Goal: Information Seeking & Learning: Learn about a topic

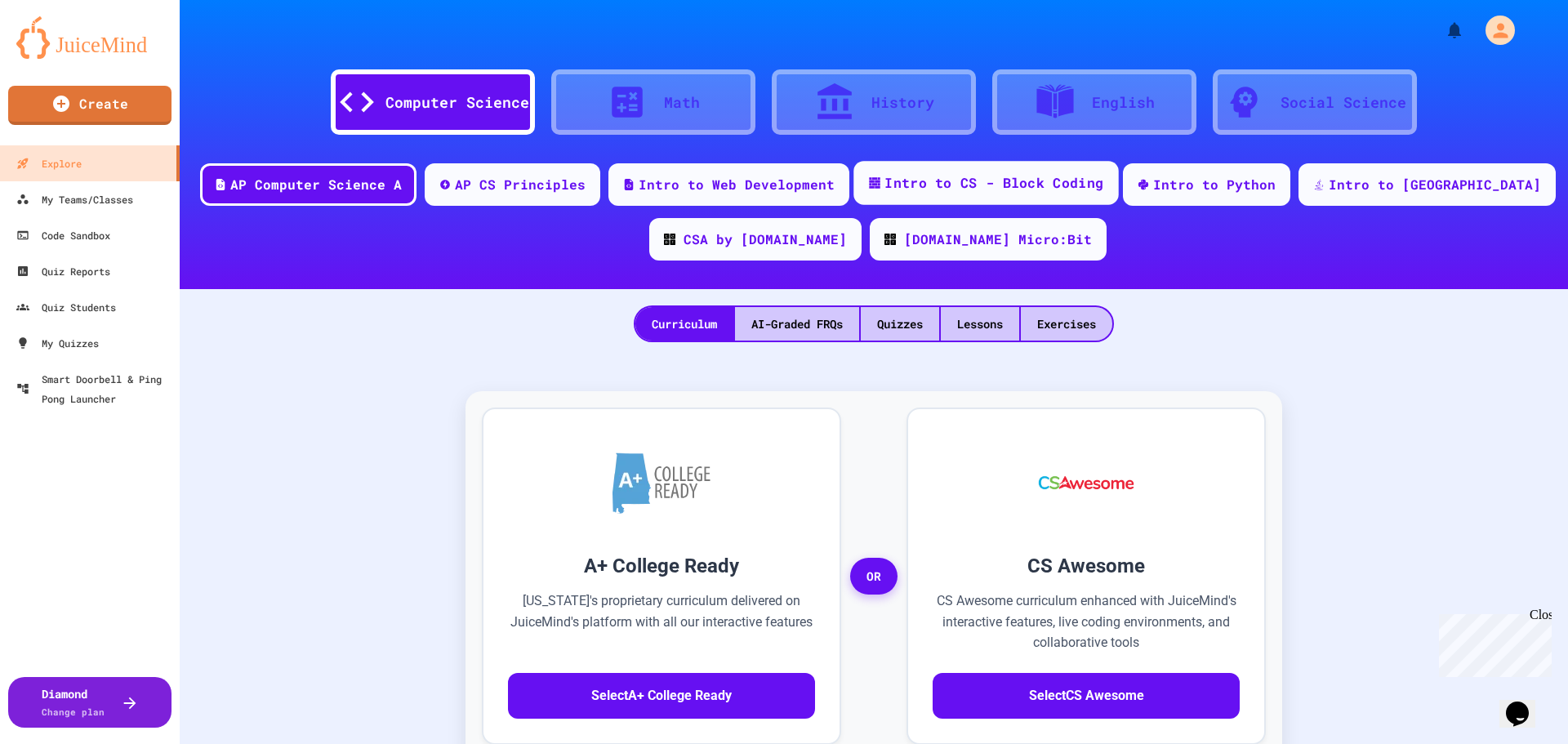
click at [1103, 191] on div "Intro to CS - Block Coding" at bounding box center [993, 183] width 219 height 20
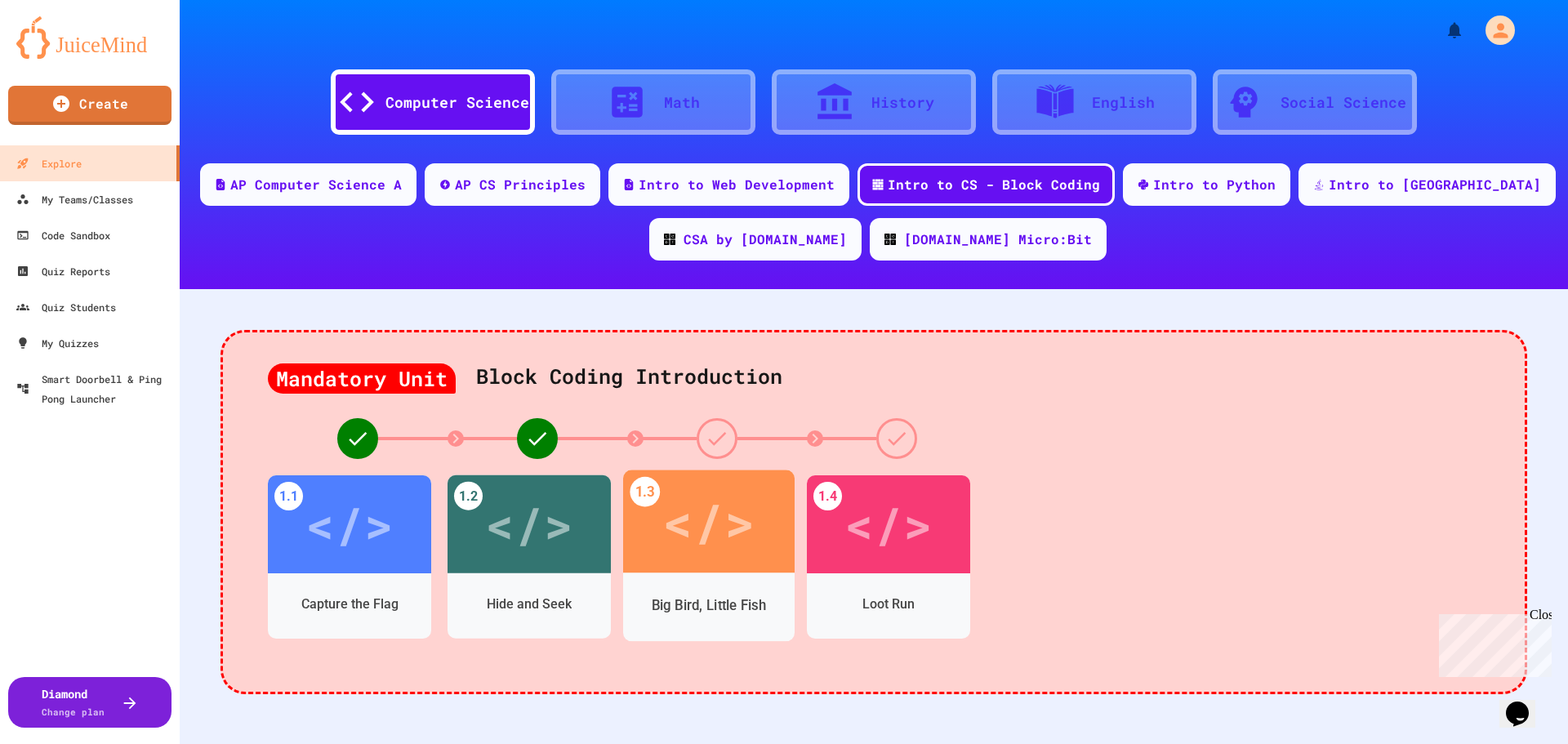
click at [751, 553] on div "</>" at bounding box center [708, 521] width 93 height 78
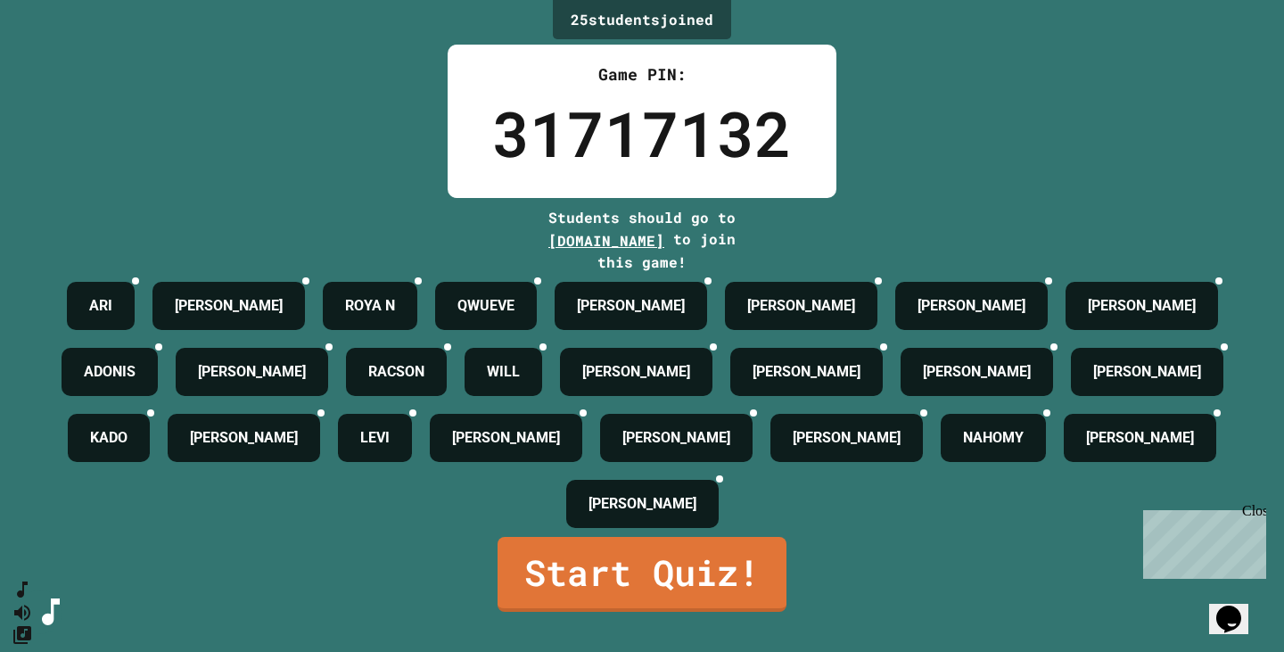
scroll to position [37, 0]
click at [638, 600] on link "Start Quiz!" at bounding box center [641, 572] width 284 height 78
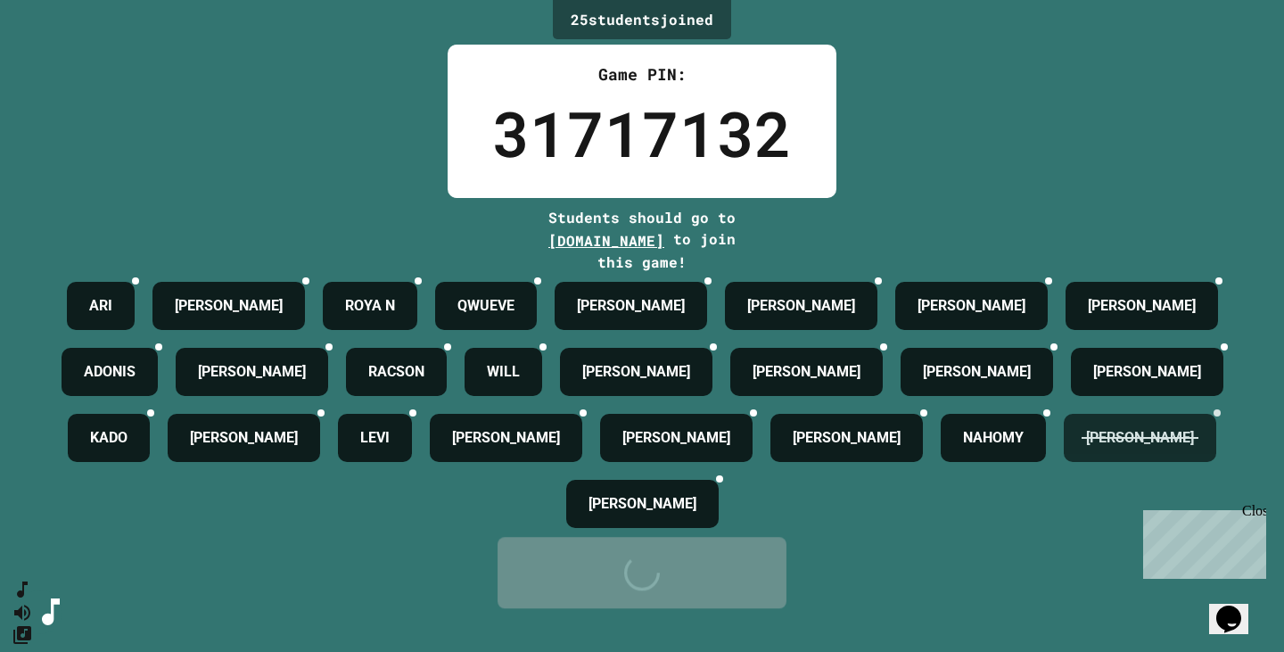
scroll to position [0, 0]
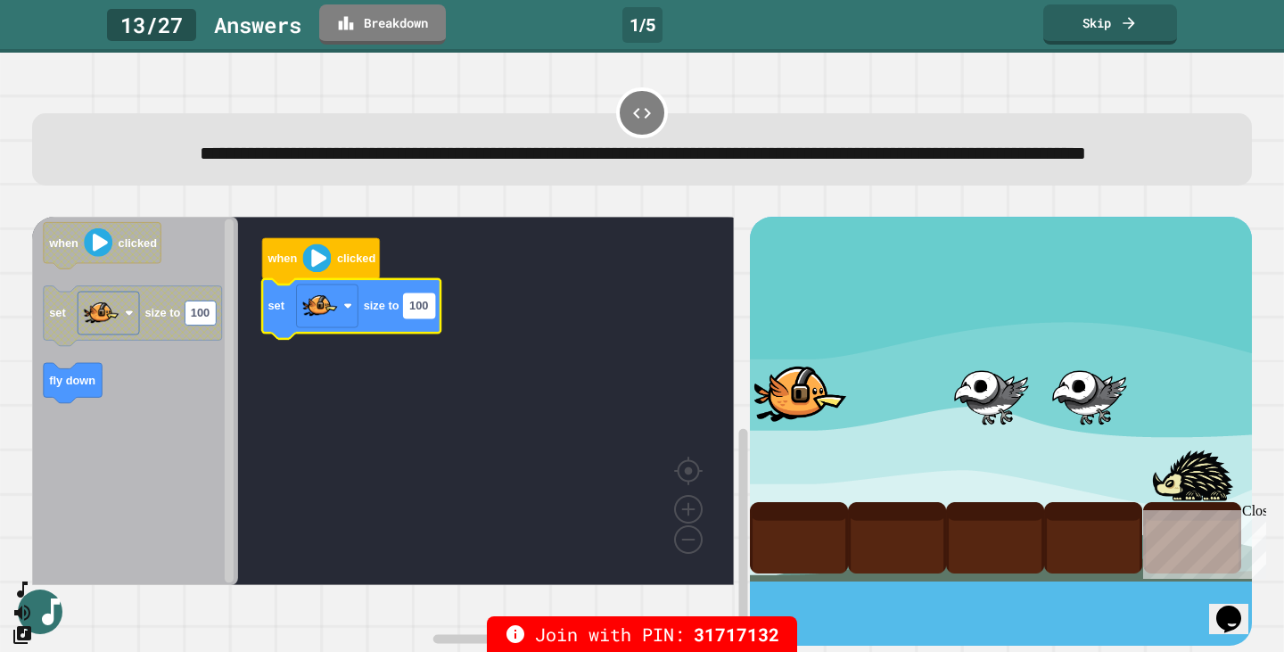
click at [414, 312] on text "100" at bounding box center [418, 305] width 19 height 13
click at [423, 341] on input "***" at bounding box center [419, 339] width 31 height 24
type input "***"
click at [504, 363] on rect "Blockly Workspace" at bounding box center [382, 401] width 701 height 368
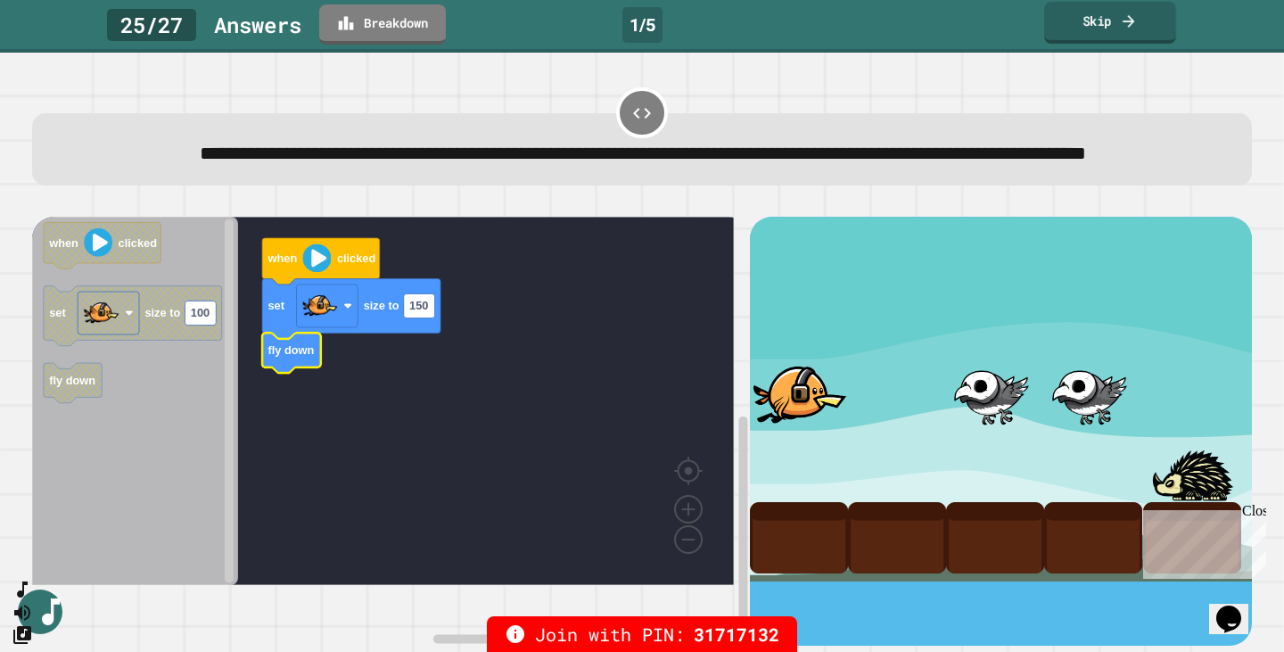
click at [1103, 26] on link "Skip" at bounding box center [1110, 23] width 132 height 42
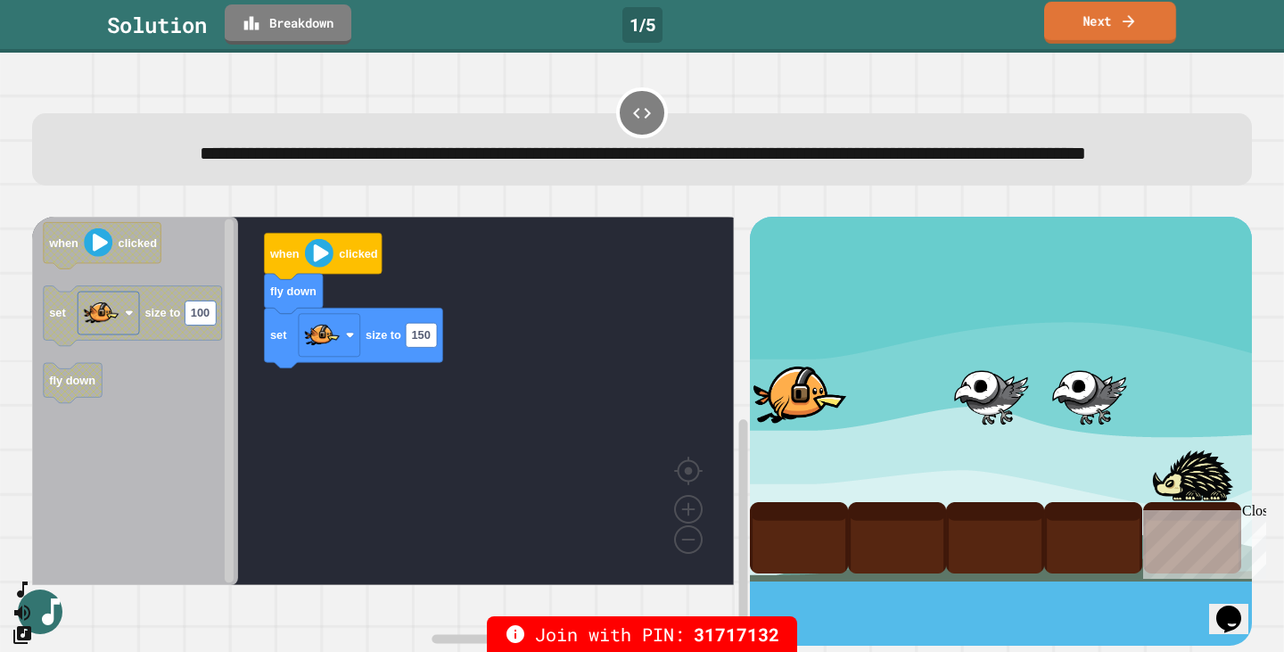
click at [1094, 31] on link "Next" at bounding box center [1110, 23] width 132 height 42
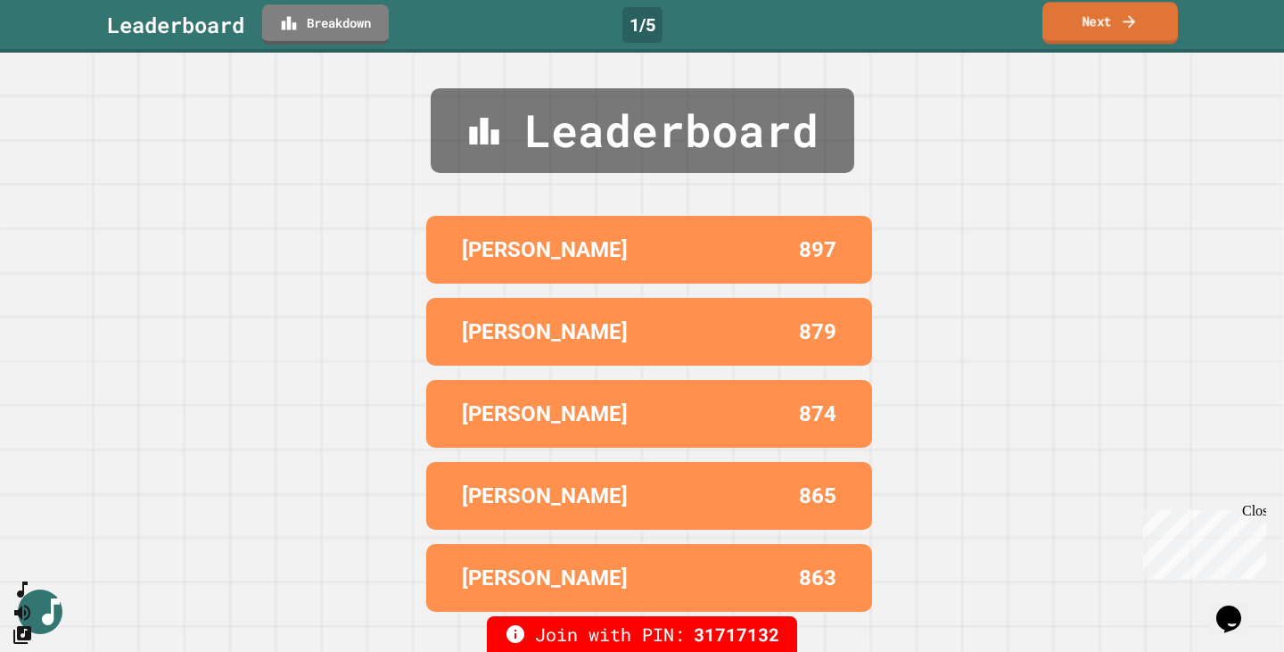
click at [1093, 36] on link "Next" at bounding box center [1109, 23] width 135 height 42
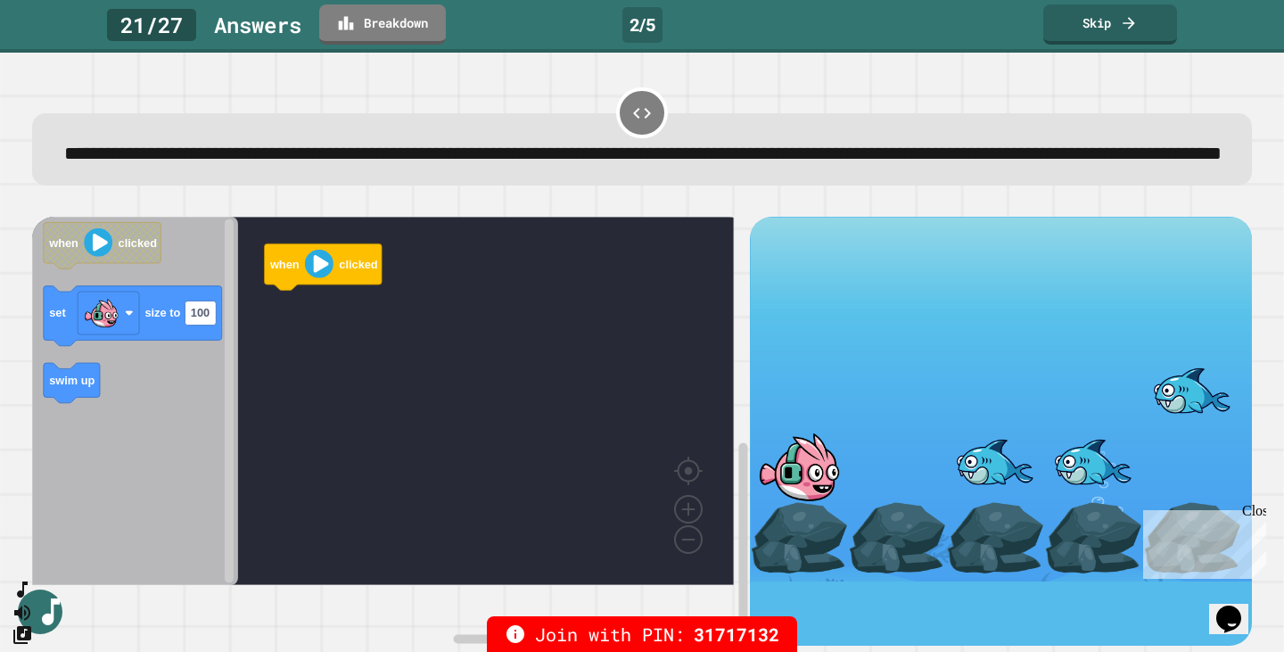
click at [1255, 510] on div "Close" at bounding box center [1253, 514] width 22 height 22
click at [1117, 28] on link "Skip" at bounding box center [1110, 23] width 132 height 42
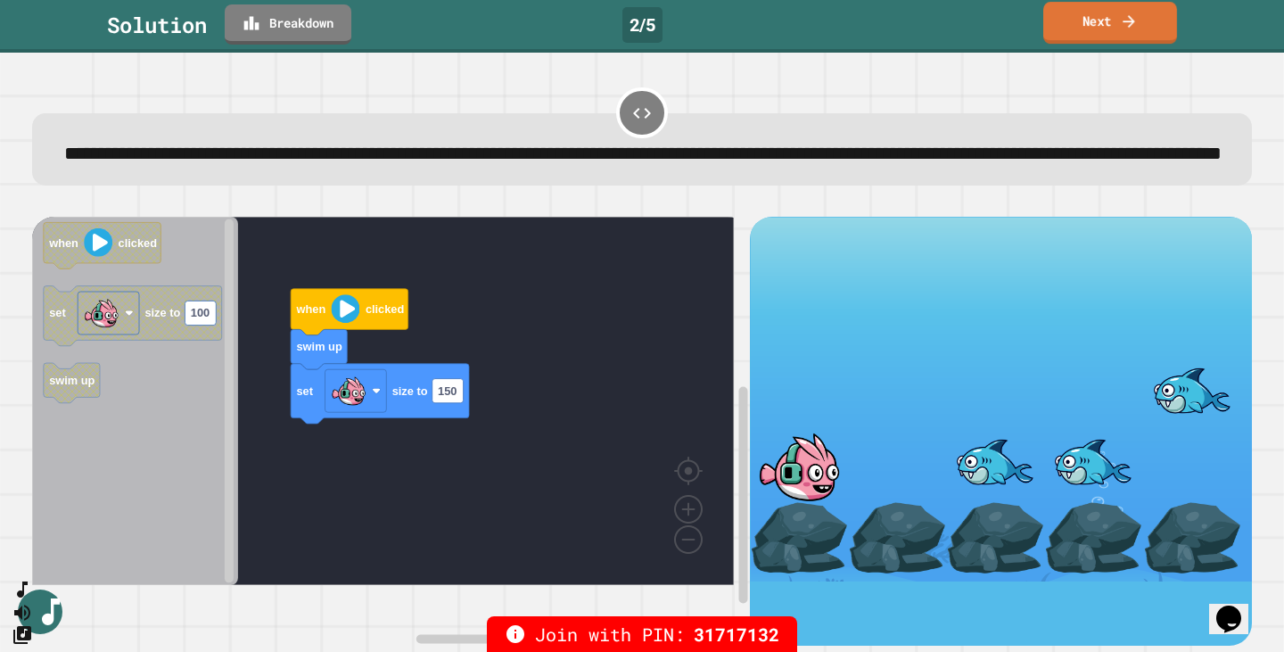
click at [1084, 20] on link "Next" at bounding box center [1110, 23] width 134 height 42
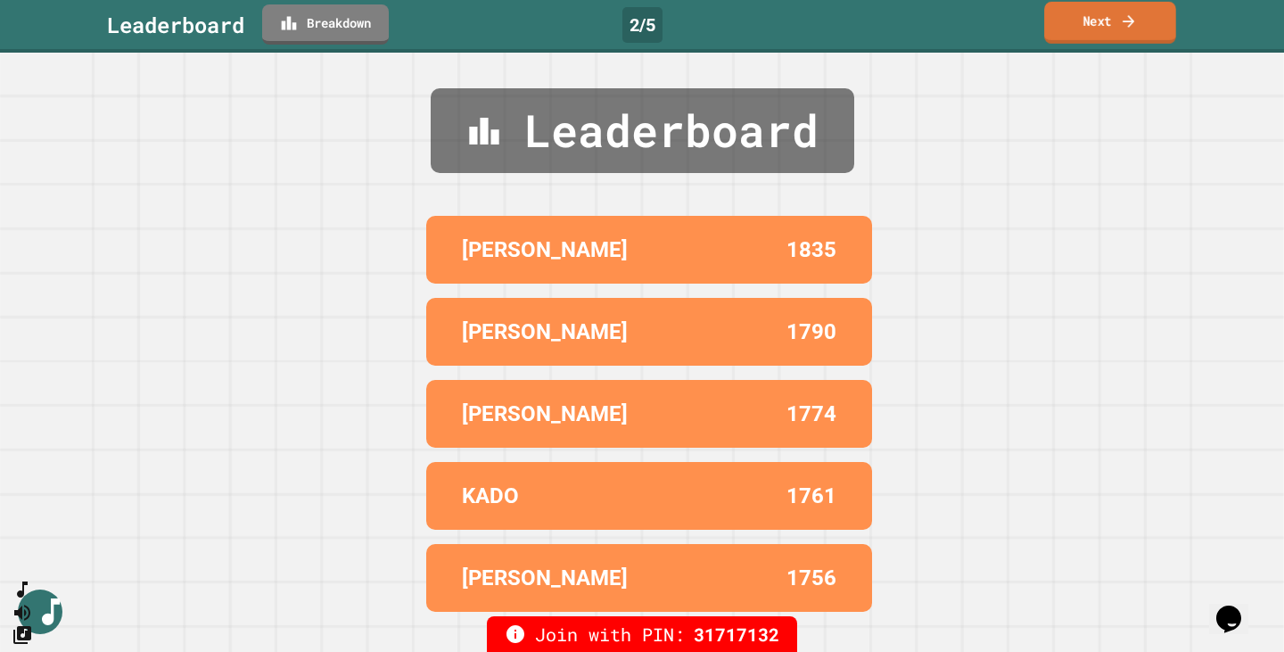
click at [1101, 42] on link "Next" at bounding box center [1110, 23] width 132 height 42
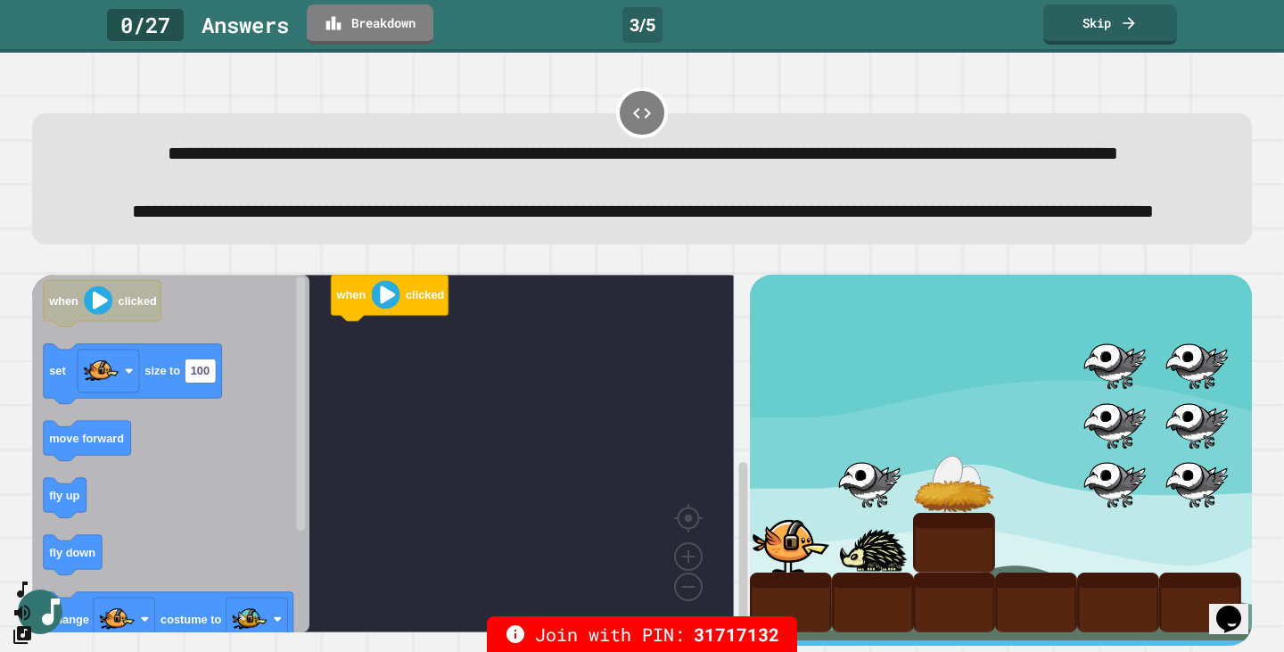
scroll to position [83, 0]
click at [1113, 13] on link "Skip" at bounding box center [1110, 23] width 132 height 42
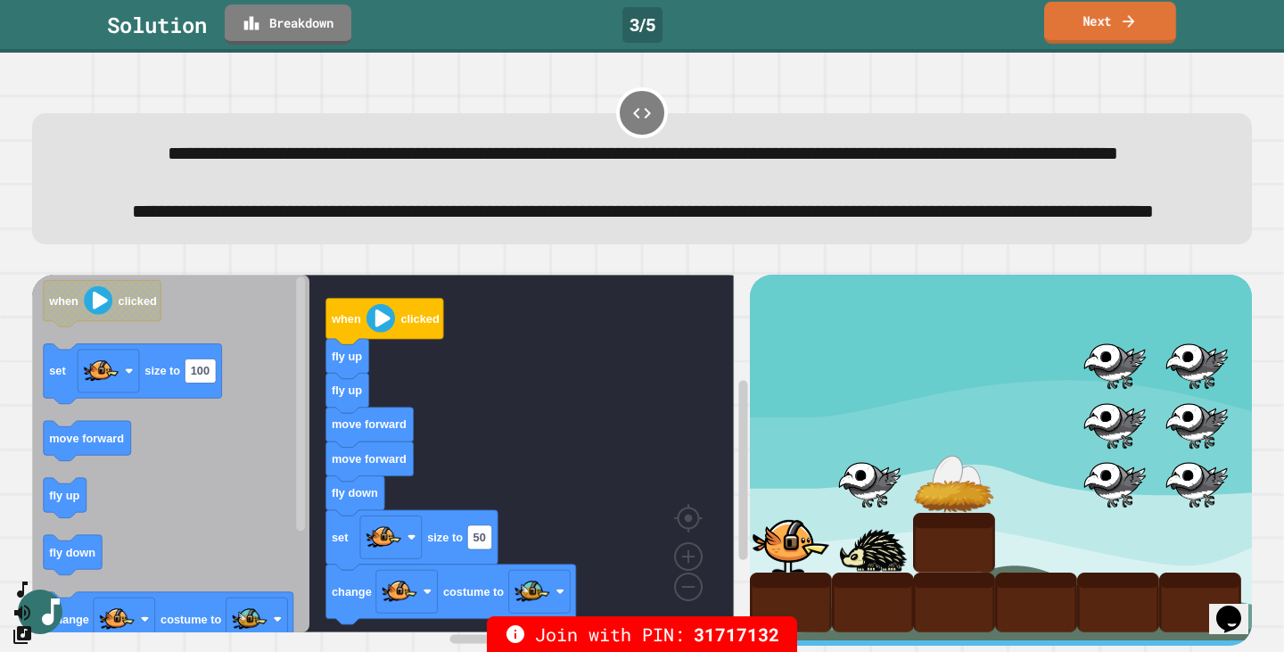
click at [1141, 22] on link "Next" at bounding box center [1110, 23] width 132 height 42
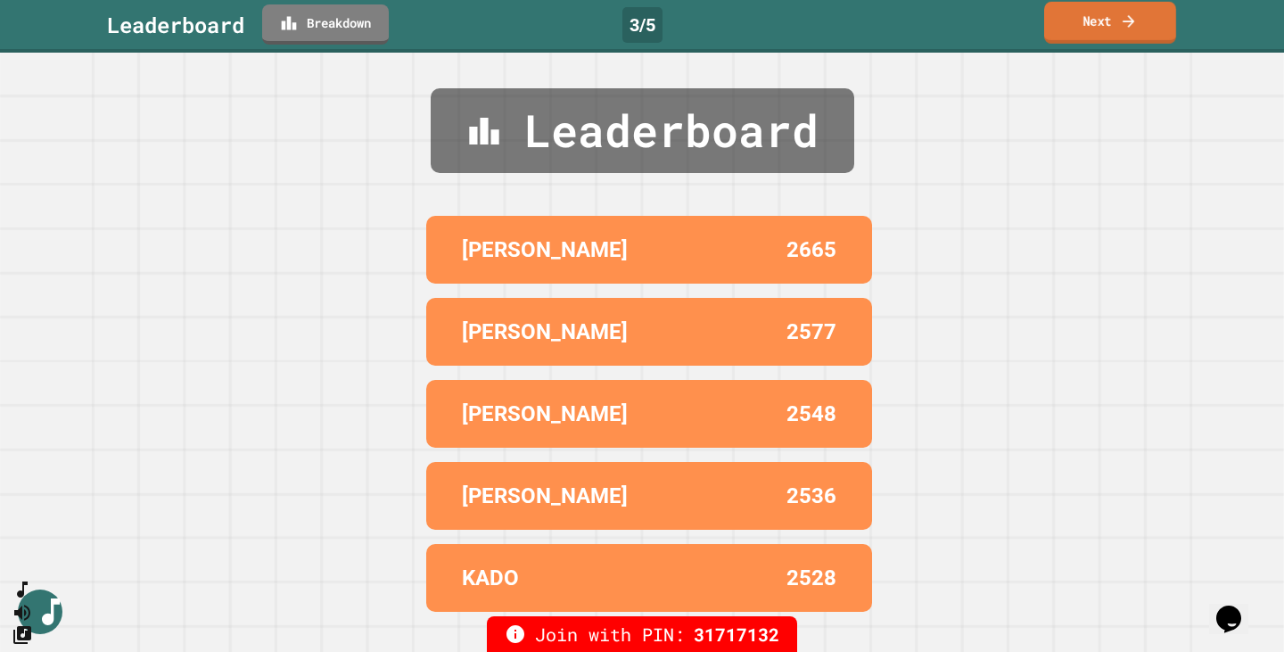
click at [1141, 22] on link "Next" at bounding box center [1110, 23] width 132 height 42
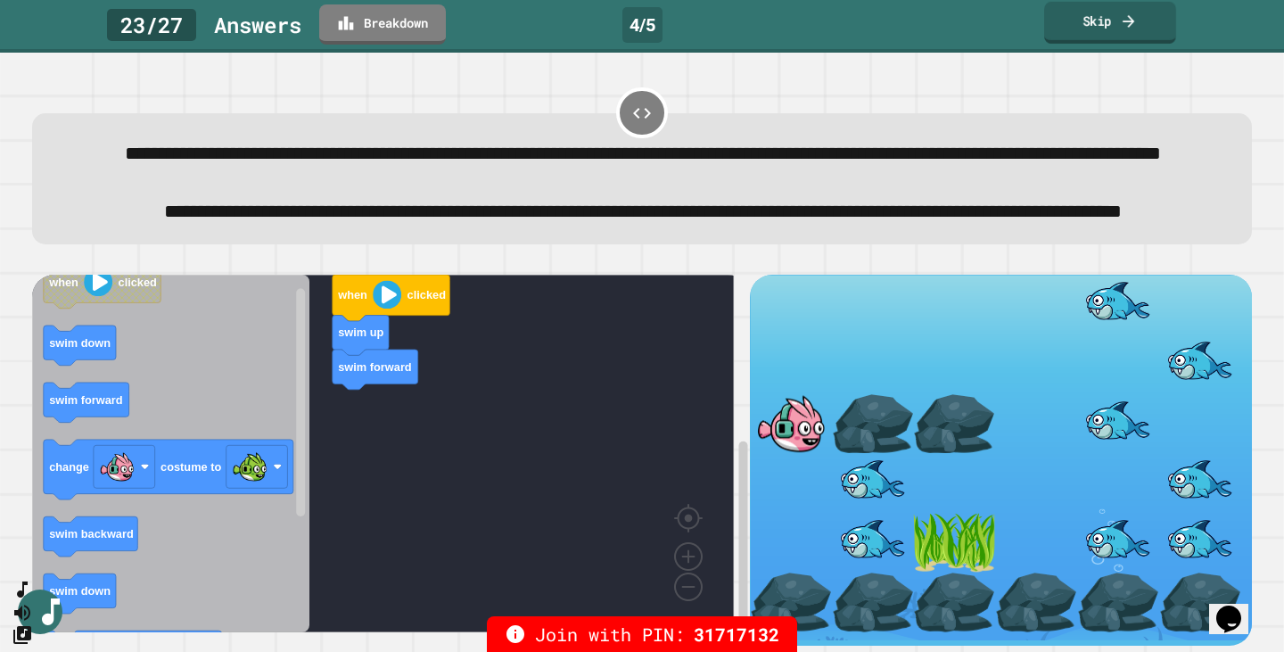
click at [1091, 19] on link "Skip" at bounding box center [1110, 23] width 132 height 42
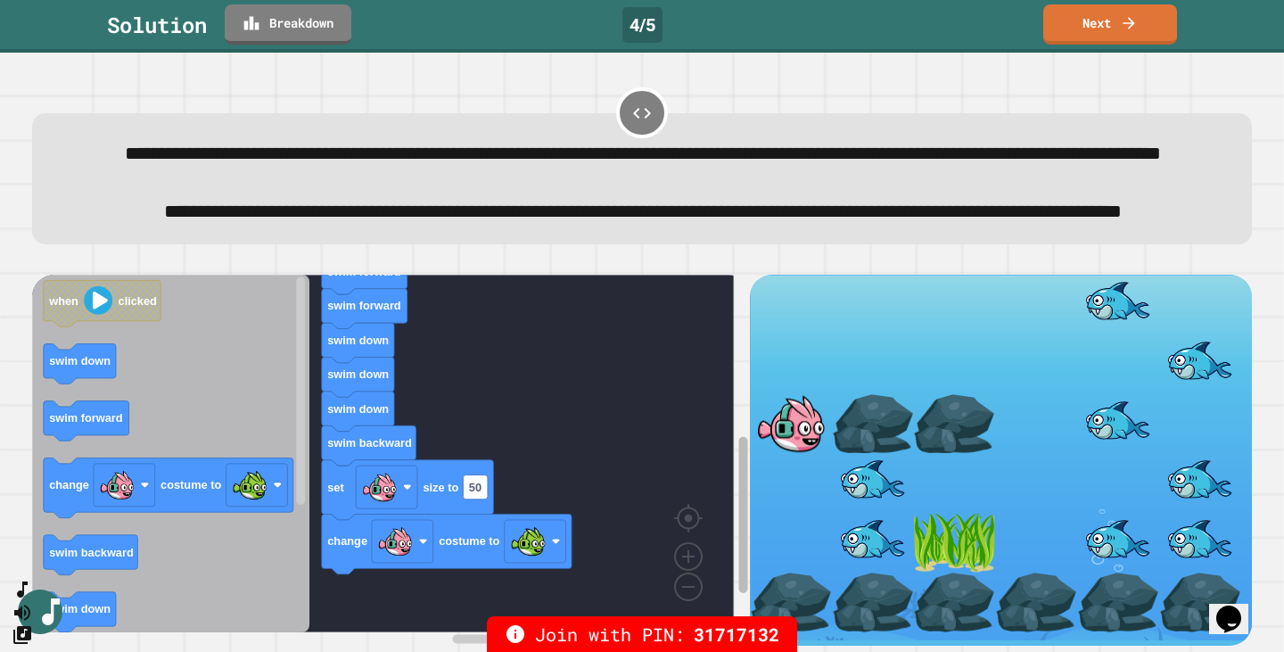
click at [738, 478] on rect "Blockly Workspace" at bounding box center [742, 515] width 9 height 156
click at [1090, 28] on link "Next" at bounding box center [1110, 21] width 113 height 42
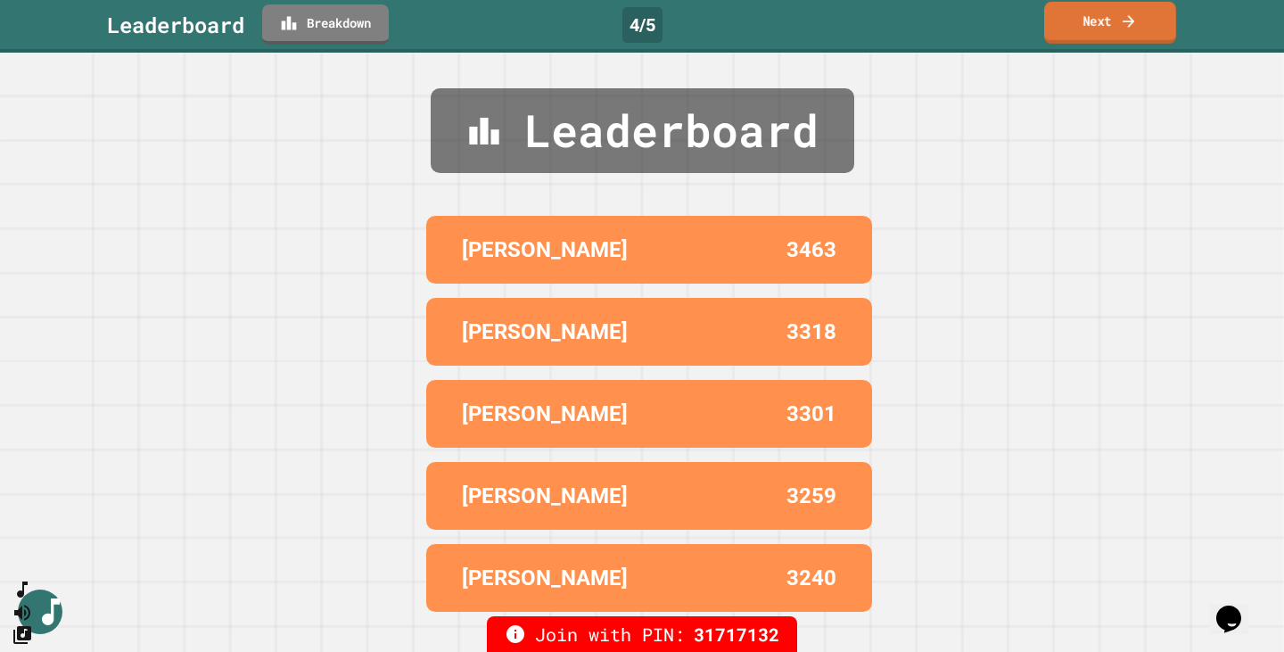
click at [1066, 23] on link "Next" at bounding box center [1110, 23] width 132 height 42
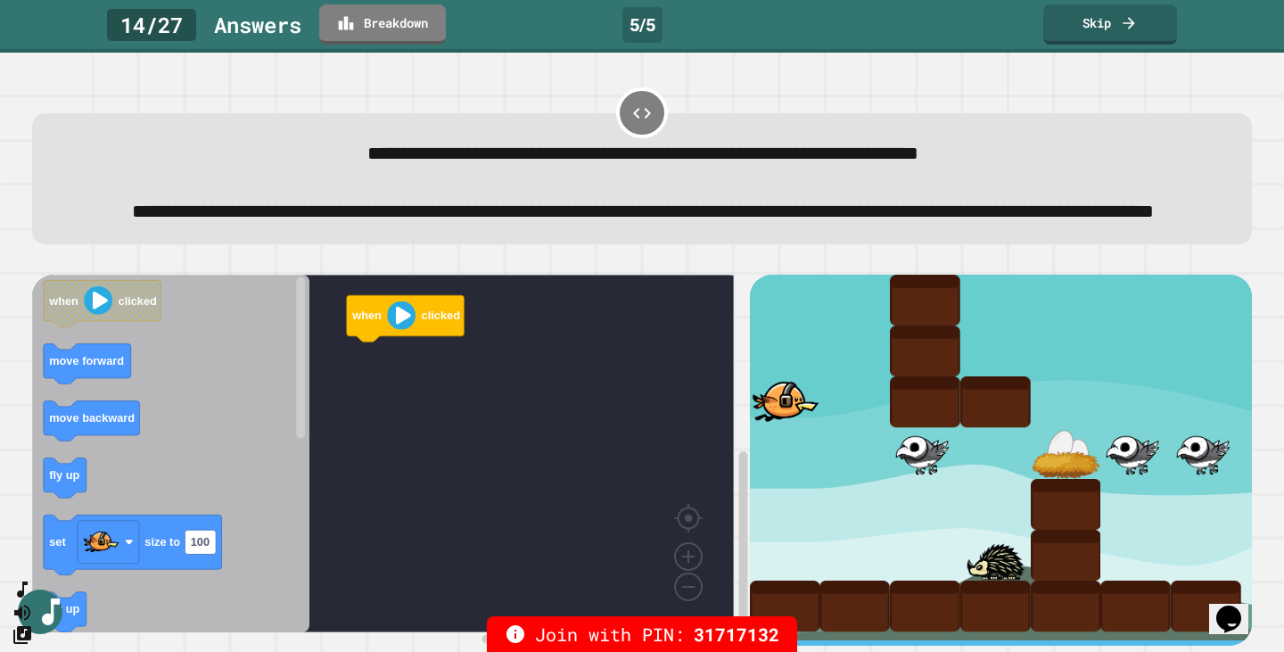
scroll to position [52, 0]
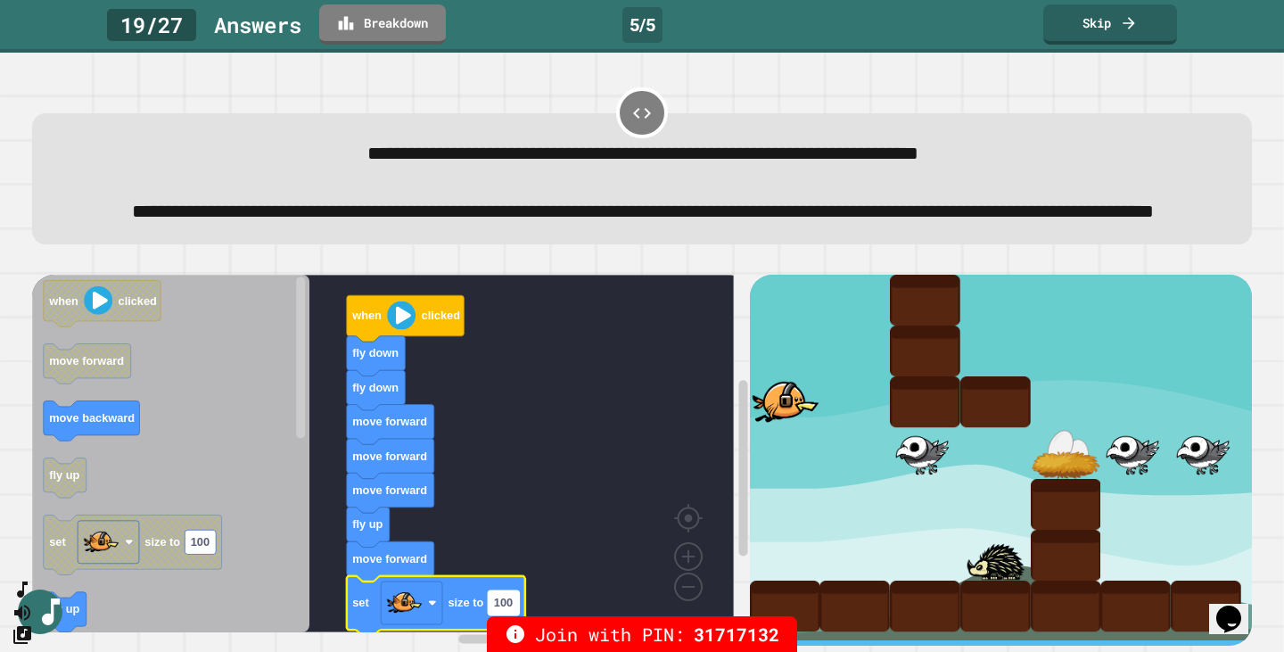
click at [515, 594] on rect "Blockly Workspace" at bounding box center [503, 602] width 31 height 24
type input "**"
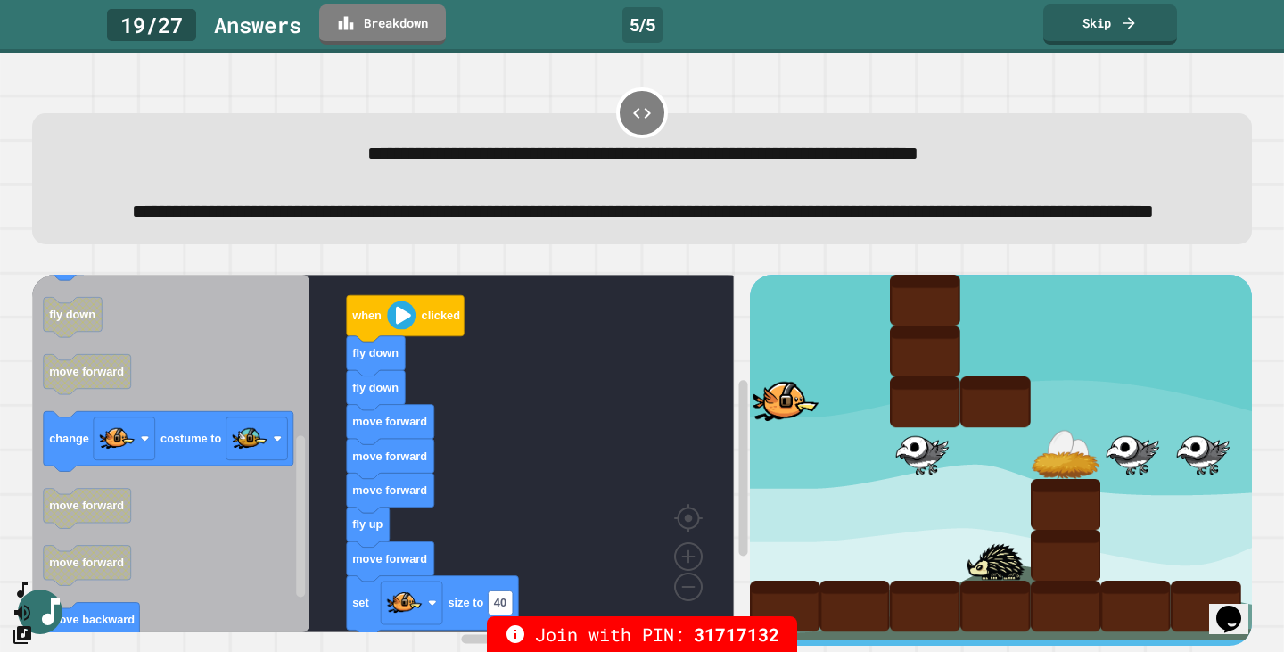
click at [231, 420] on g "change costume to" at bounding box center [169, 441] width 250 height 60
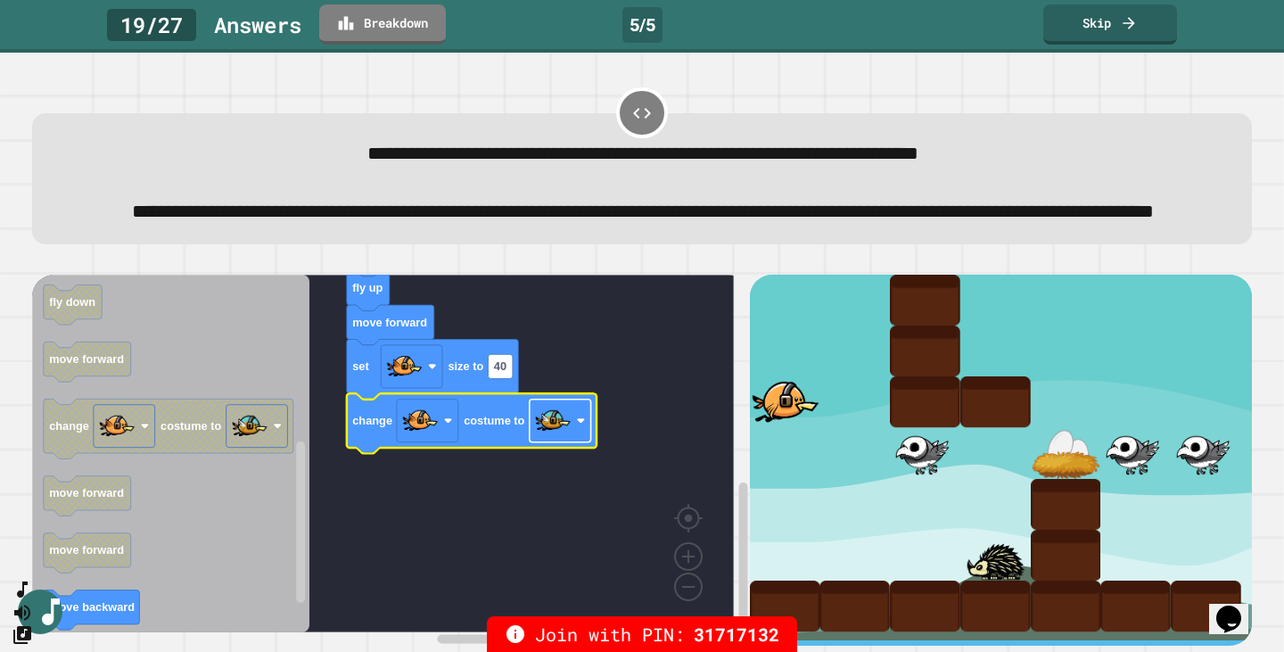
click at [554, 413] on image "Blockly Workspace" at bounding box center [553, 421] width 36 height 36
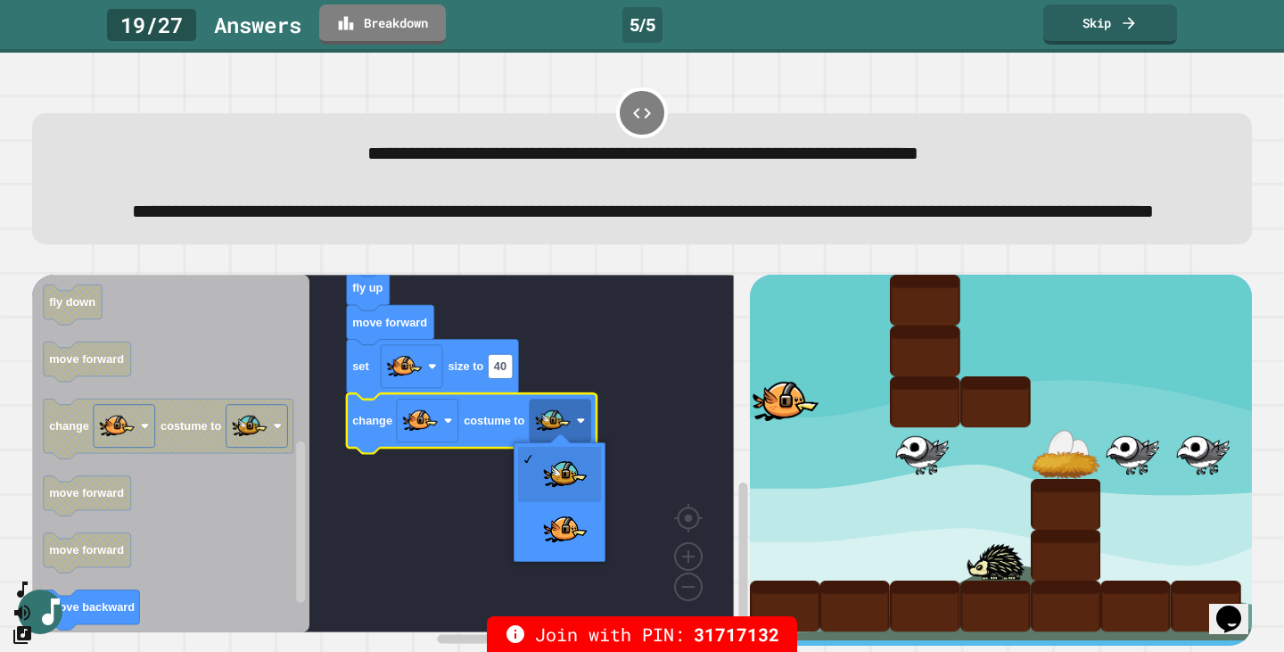
click at [636, 391] on rect "Blockly Workspace" at bounding box center [382, 453] width 701 height 357
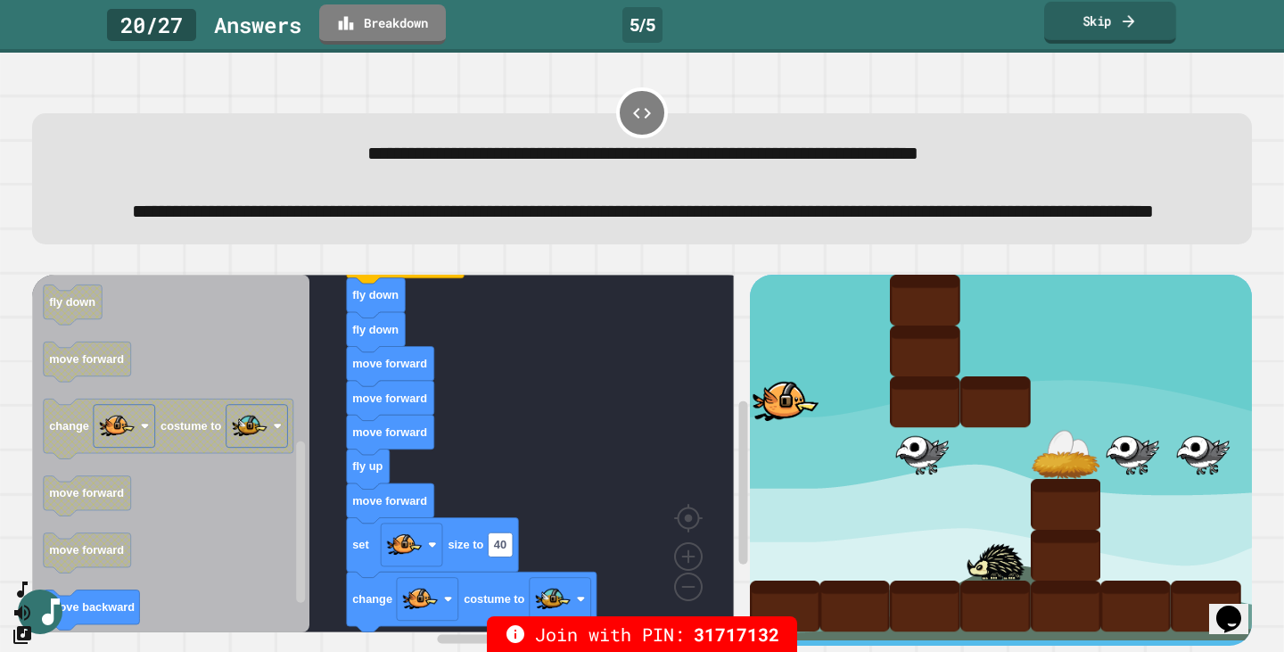
click at [1113, 30] on link "Skip" at bounding box center [1110, 23] width 132 height 42
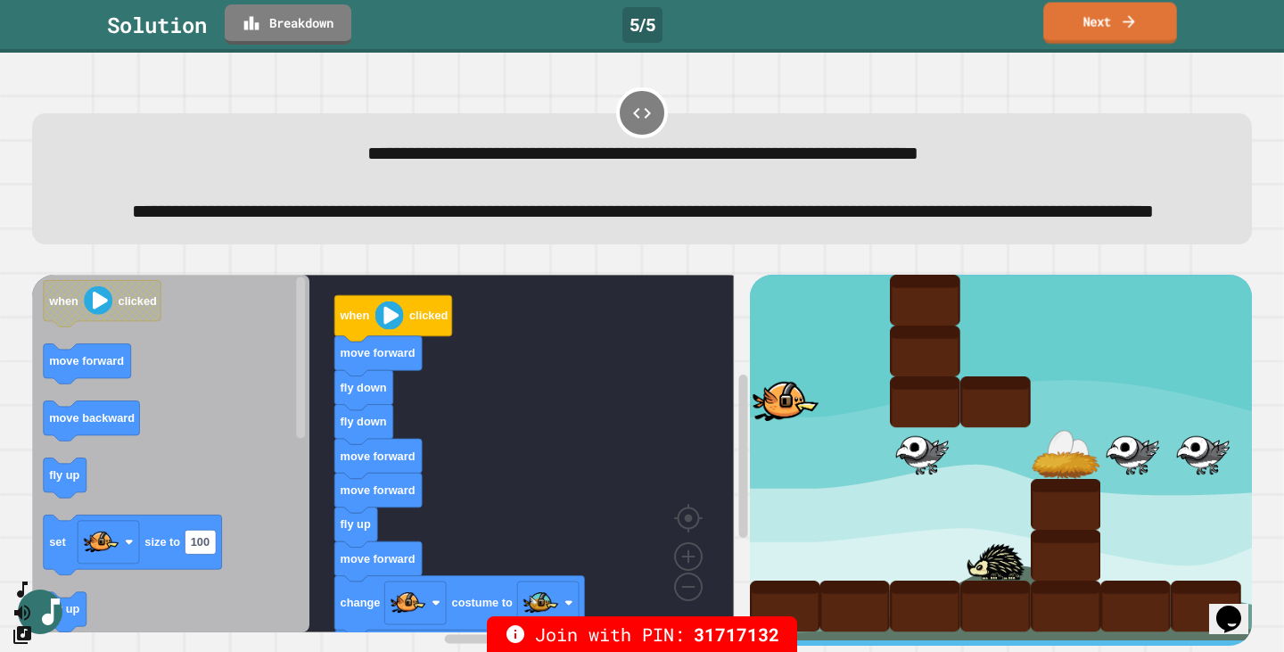
scroll to position [0, 0]
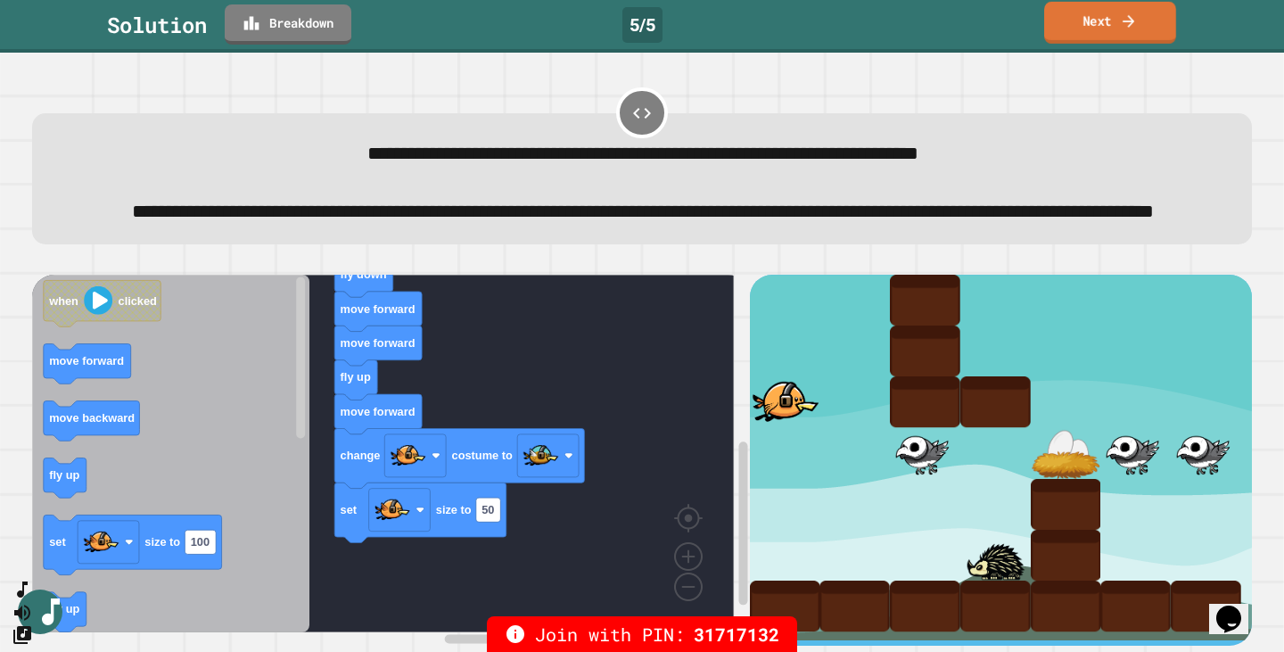
click at [1123, 24] on icon at bounding box center [1129, 21] width 18 height 19
